Goal: Check status: Check status

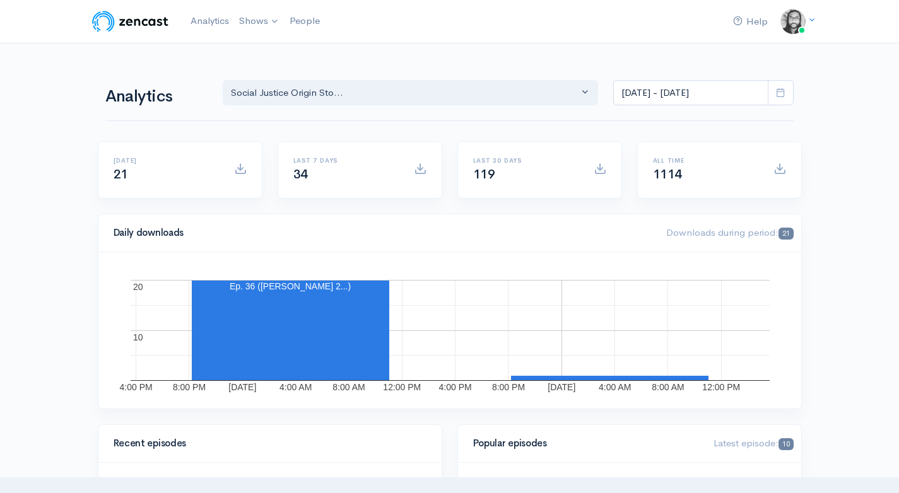
select select "14701"
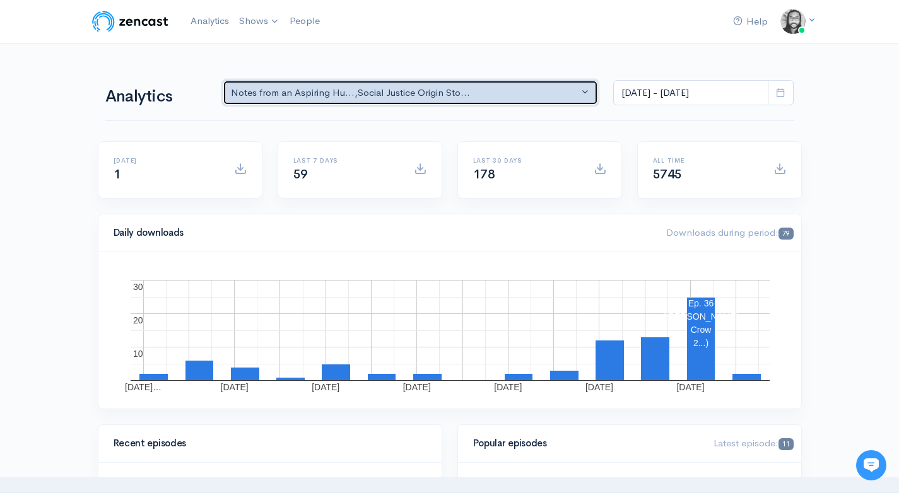
click at [283, 90] on div "Notes from an Aspiring Hu... , Social Justice Origin Sto..." at bounding box center [405, 93] width 348 height 15
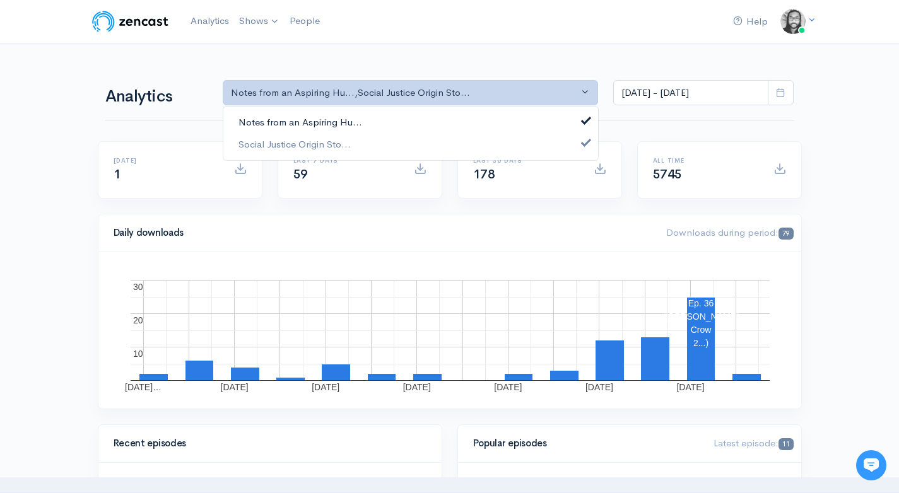
click at [318, 114] on link "Notes from an Aspiring Hu..." at bounding box center [410, 123] width 375 height 22
select select "14701"
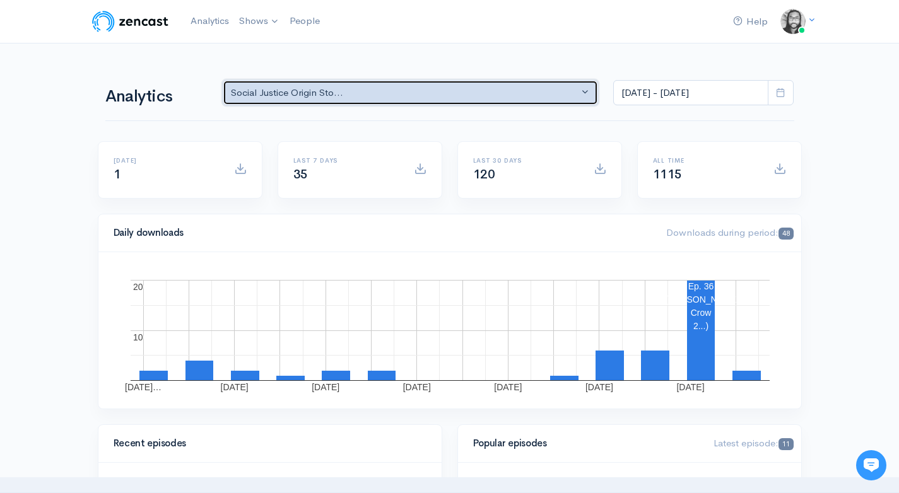
click at [511, 96] on div "Social Justice Origin Sto..." at bounding box center [405, 93] width 348 height 15
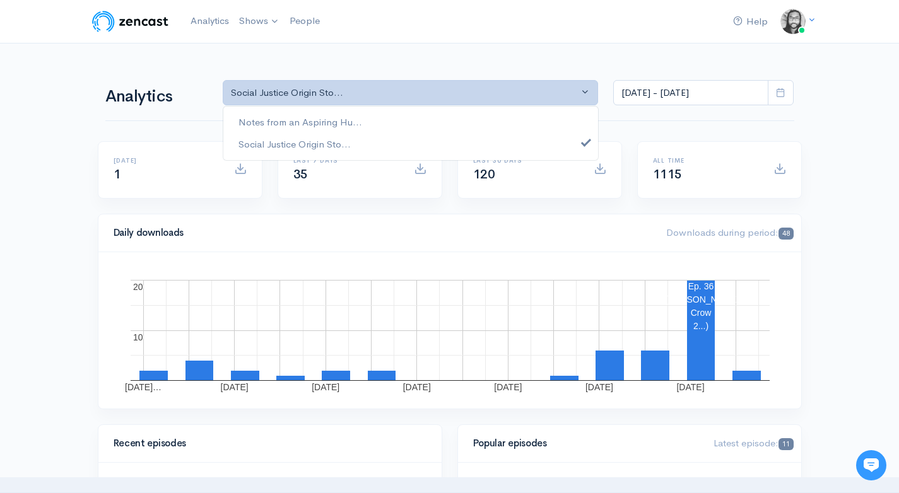
drag, startPoint x: 824, startPoint y: 132, endPoint x: 757, endPoint y: 116, distance: 68.2
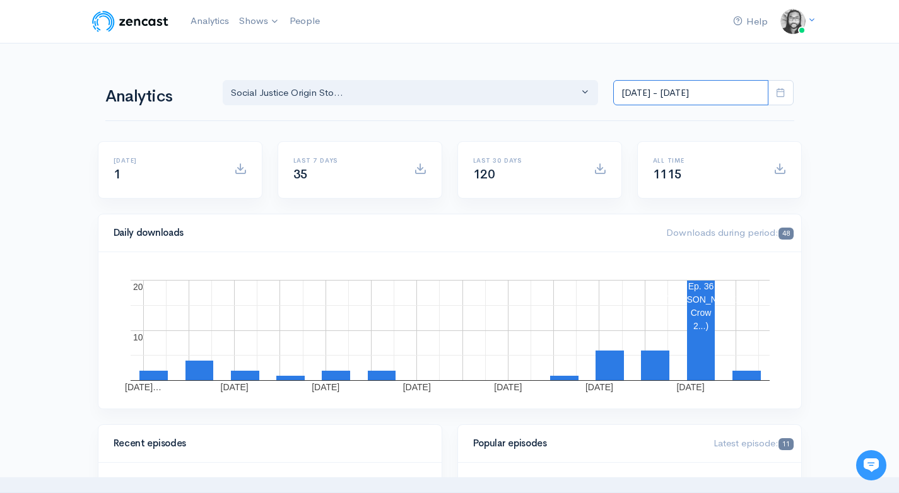
click at [708, 94] on input "[DATE] - [DATE]" at bounding box center [690, 93] width 155 height 26
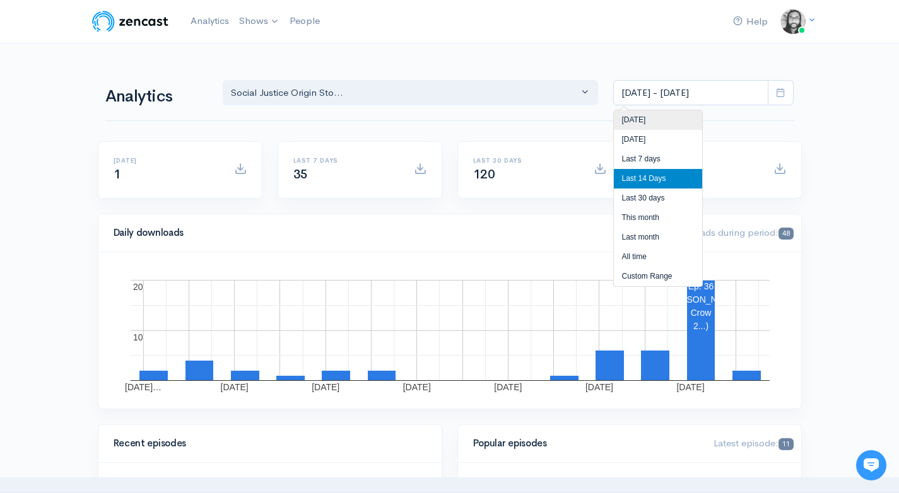
click at [684, 119] on li "[DATE]" at bounding box center [658, 120] width 88 height 20
type input "[DATE] - [DATE]"
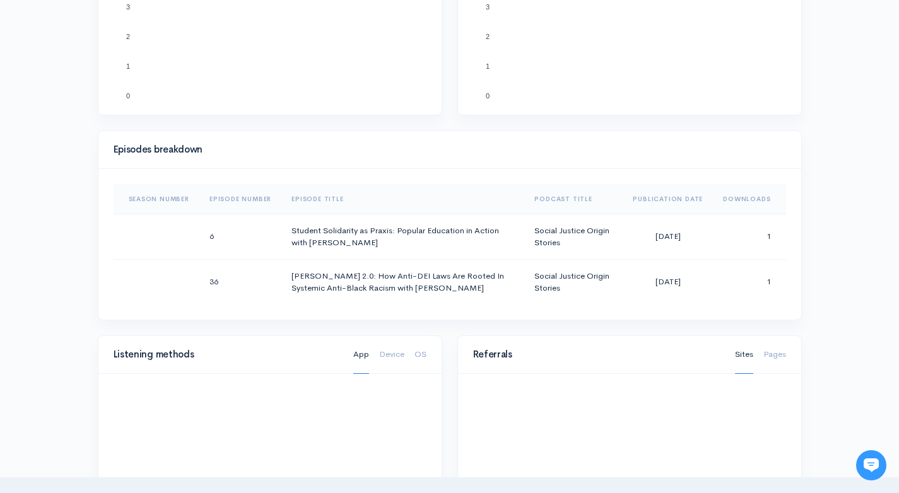
scroll to position [513, 0]
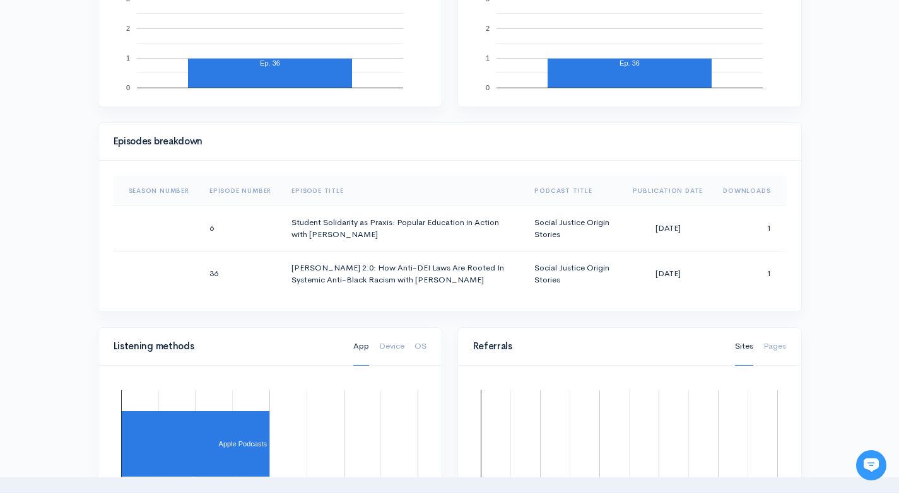
click at [841, 141] on div "Help Notifications View all Your profile Team settings Default team Current Log…" at bounding box center [449, 283] width 899 height 1592
click at [842, 191] on div "Help Notifications View all Your profile Team settings Default team Current Log…" at bounding box center [449, 283] width 899 height 1592
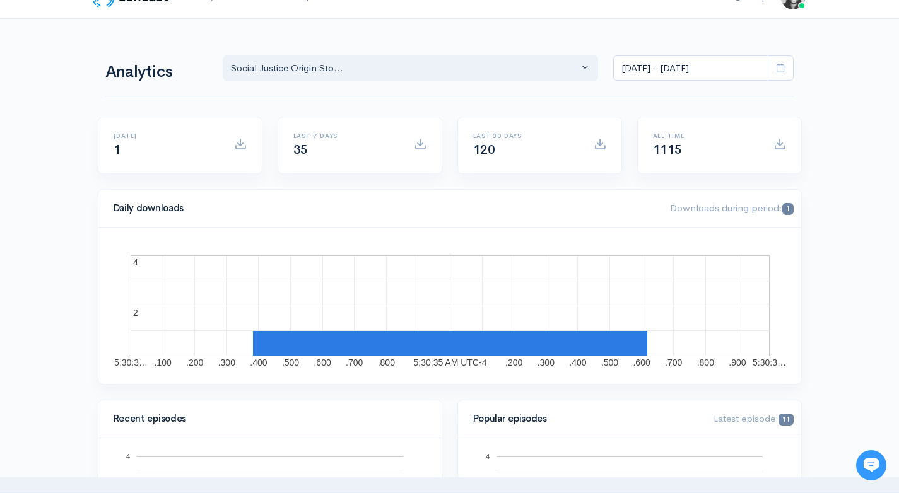
scroll to position [0, 0]
